Goal: Communication & Community: Answer question/provide support

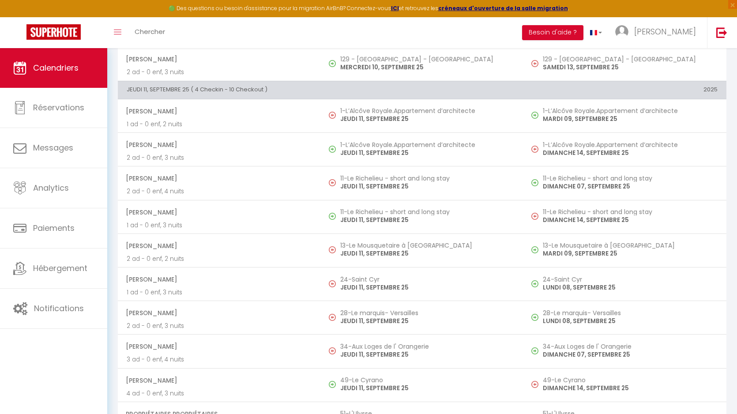
scroll to position [1382, 0]
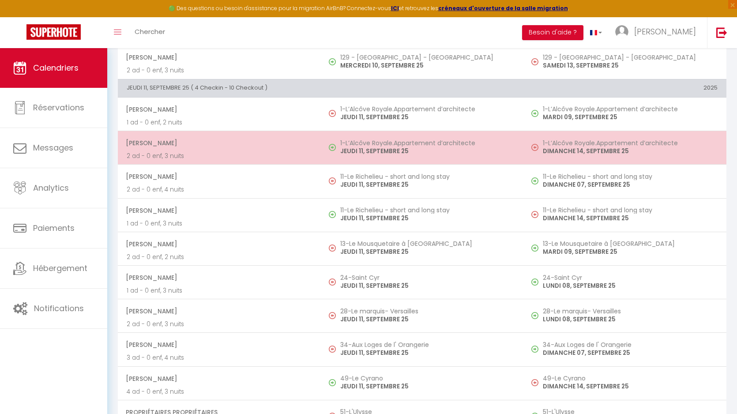
click at [348, 145] on h5 "1-L’Alcôve Royale.Appartement d’architecte" at bounding box center [427, 142] width 175 height 7
select select "OK"
select select "0"
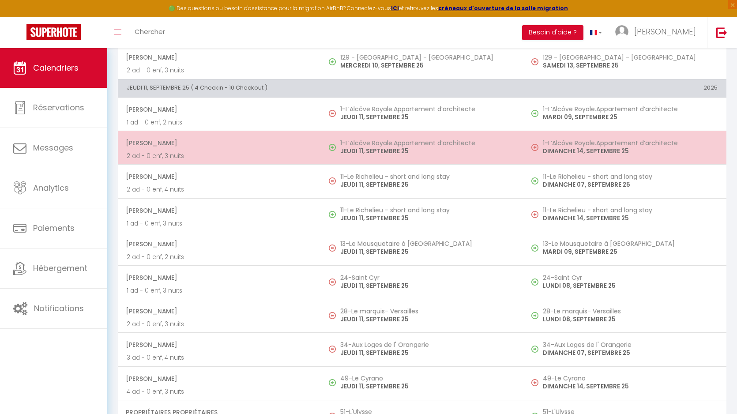
select select "1"
select select
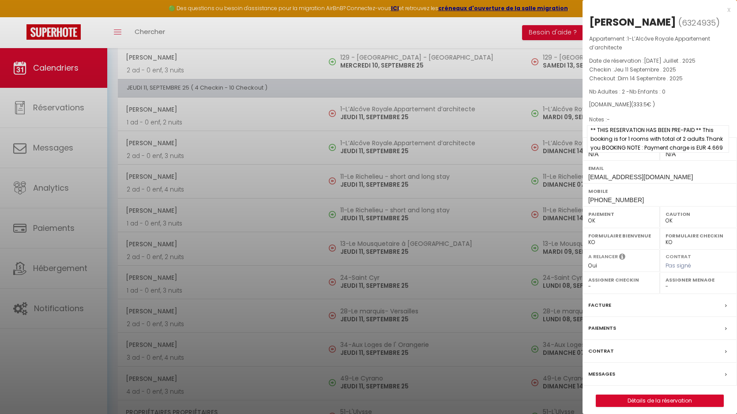
click at [656, 144] on span "** THIS RESERVATION HAS BEEN PRE-PAID ** This booking is for 1 rooms with total…" at bounding box center [658, 138] width 142 height 27
click at [604, 379] on label "Messages" at bounding box center [601, 373] width 27 height 9
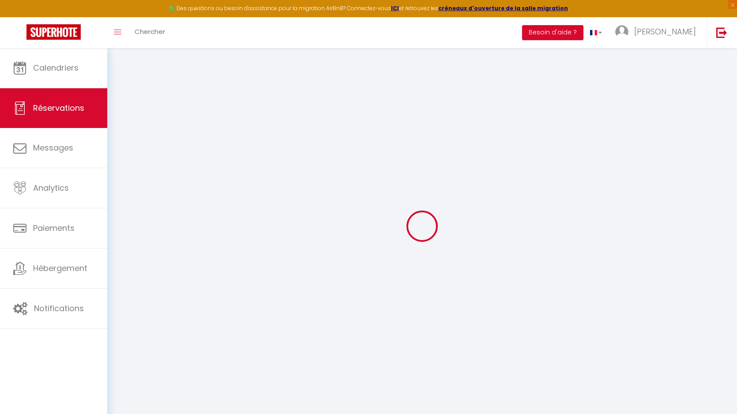
select select
checkbox input "true"
select select
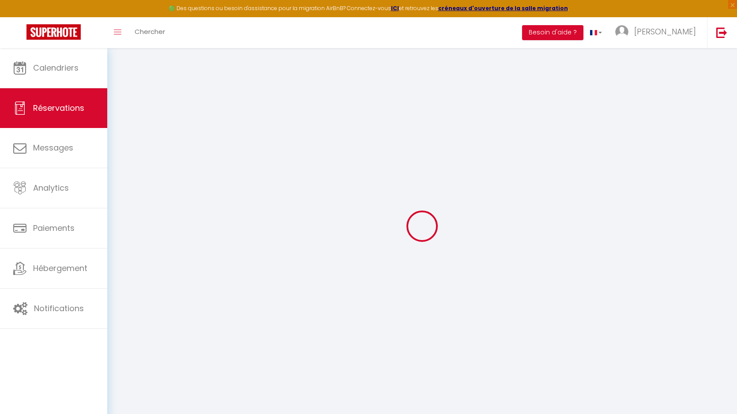
checkbox input "true"
type textarea "** THIS RESERVATION HAS BEEN PRE-PAID ** This booking is for 1 rooms with total…"
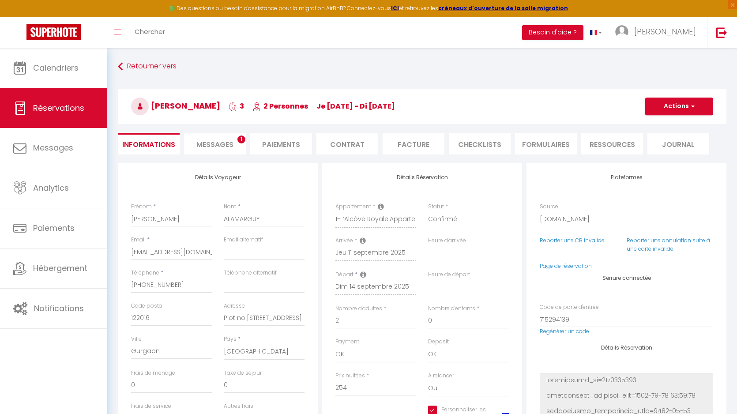
click at [221, 152] on li "Messages 1" at bounding box center [215, 144] width 62 height 22
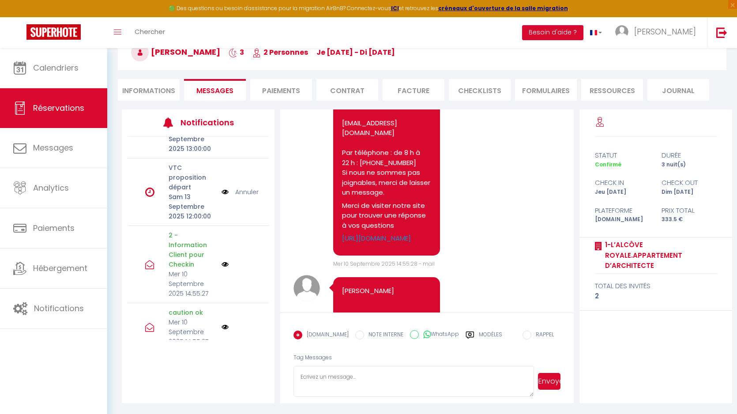
scroll to position [115, 0]
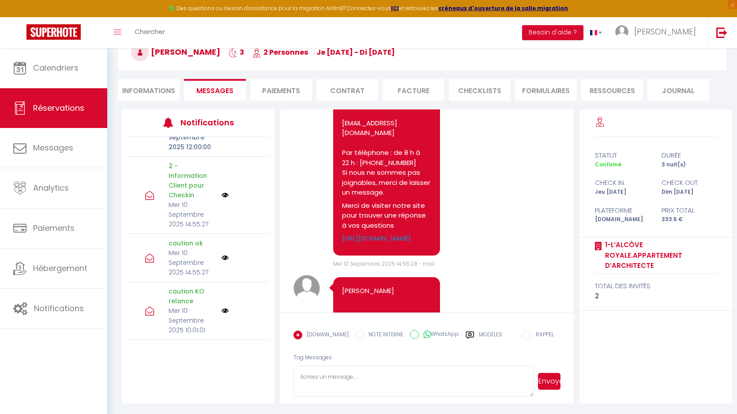
click at [226, 191] on img at bounding box center [224, 194] width 7 height 7
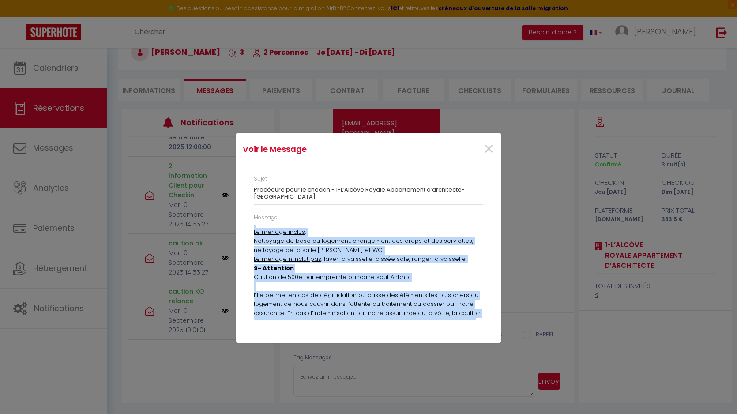
scroll to position [905, 0]
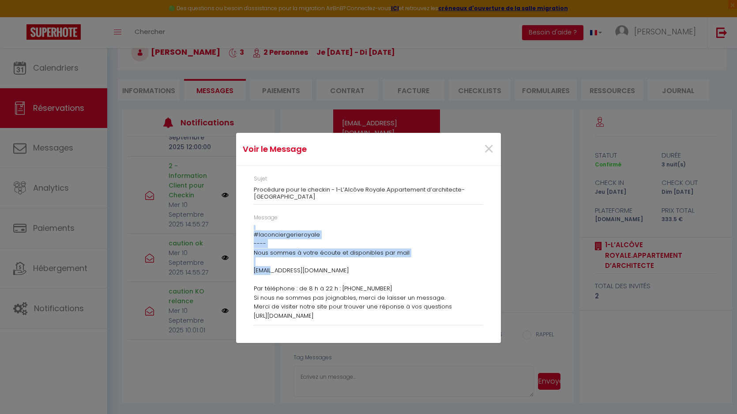
drag, startPoint x: 255, startPoint y: 232, endPoint x: 274, endPoint y: 357, distance: 127.3
click at [274, 357] on div "Voir le Message × Sujet Procédure pour le checkin - 1-L’Alcôve Royale.Apparteme…" at bounding box center [368, 207] width 265 height 414
copy div "Lore ipsumd SITAME CONSECTET, adipiscin, Elit seddo eiusmod t 0-I’Utlabo Etdolo…"
click at [488, 149] on span "×" at bounding box center [488, 149] width 11 height 26
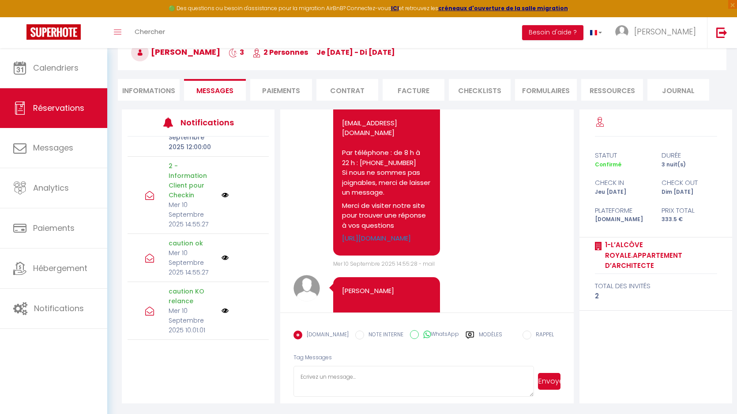
click at [326, 392] on textarea at bounding box center [413, 381] width 240 height 31
paste textarea "Lore ipsumd SITAME CONSECTET, adipiscin, Elit seddo eiusmod t 3-I’Utlabo Etdolo…"
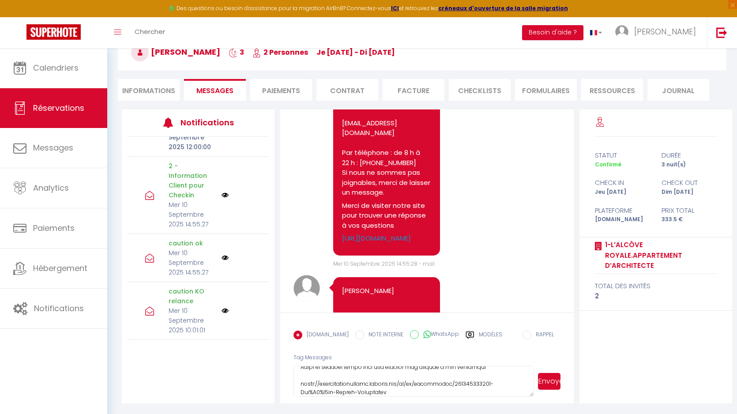
type textarea "Lore ipsumd SITAME CONSECTET, adipiscin, Elit seddo eiusmod t 3-I’Utlabo Etdolo…"
click at [551, 384] on button "Envoyer" at bounding box center [549, 381] width 22 height 17
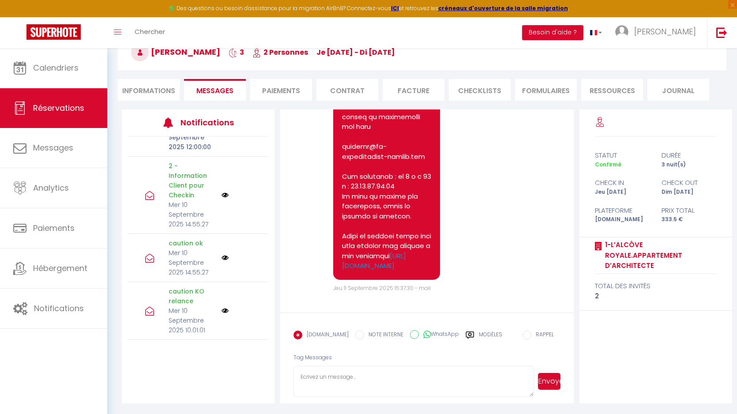
scroll to position [9480, 0]
click at [378, 288] on span "Jeu 11 Septembre 2025 15:37:30 - mail" at bounding box center [381, 287] width 97 height 7
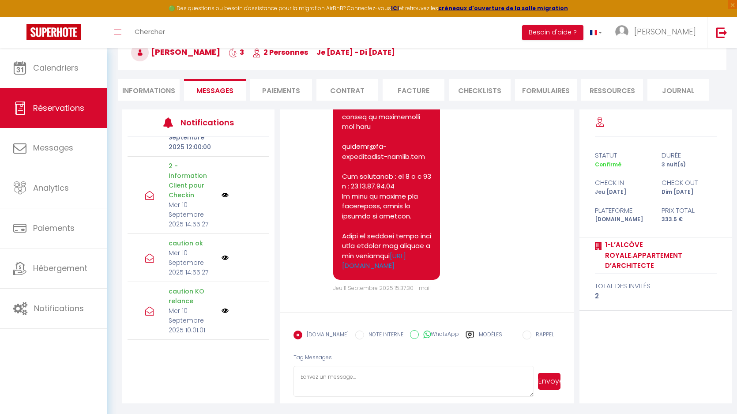
click at [371, 290] on span "Jeu 11 Septembre 2025 15:37:30 - mail" at bounding box center [381, 287] width 97 height 7
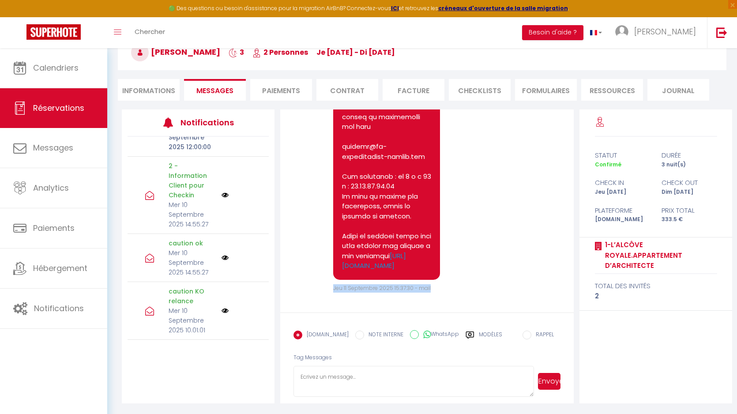
click at [371, 290] on span "Jeu 11 Septembre 2025 15:37:30 - mail" at bounding box center [381, 287] width 97 height 7
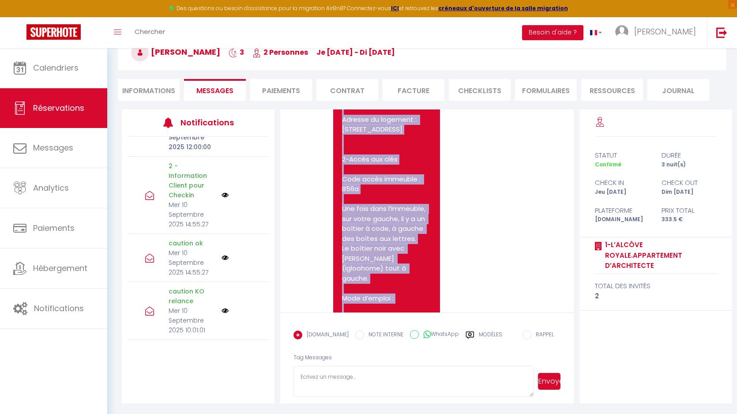
scroll to position [7185, 0]
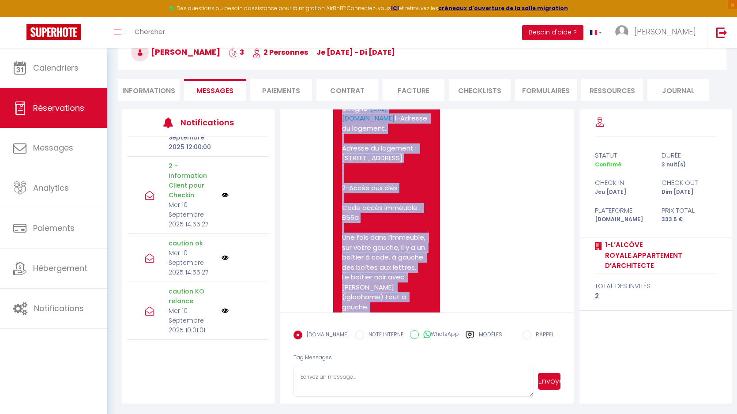
drag, startPoint x: 376, startPoint y: 267, endPoint x: 340, endPoint y: 186, distance: 88.3
copy div "Lore ipsumd SITAME CONSECTET, adipiscin, Elit seddo eiusmod t 9-I’Utlabo Etdolo…"
click at [225, 191] on img at bounding box center [224, 194] width 7 height 7
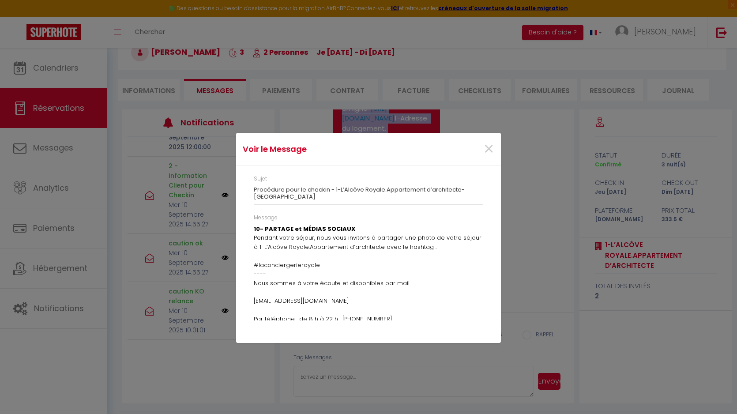
scroll to position [905, 0]
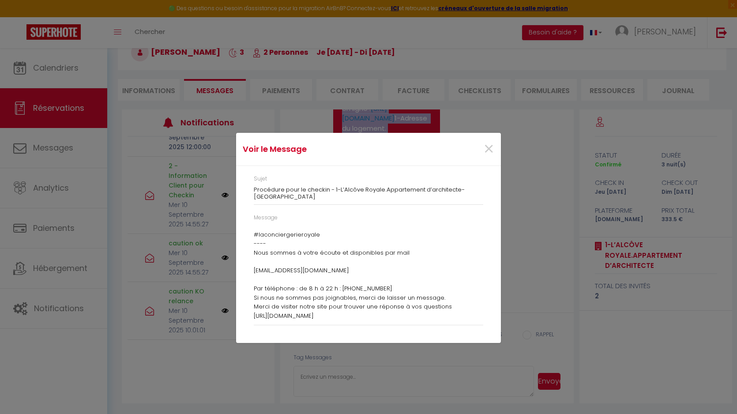
drag, startPoint x: 254, startPoint y: 230, endPoint x: 252, endPoint y: 377, distance: 147.4
click at [252, 377] on div "Voir le Message × Sujet Procédure pour le checkin - 1-L’Alcôve Royale.Apparteme…" at bounding box center [368, 207] width 265 height 414
copy div "Lore ipsumd SITAME CONSECTET, adipiscin, Elit seddo eiusmod t 0-I’Utlabo Etdolo…"
